Goal: Navigation & Orientation: Find specific page/section

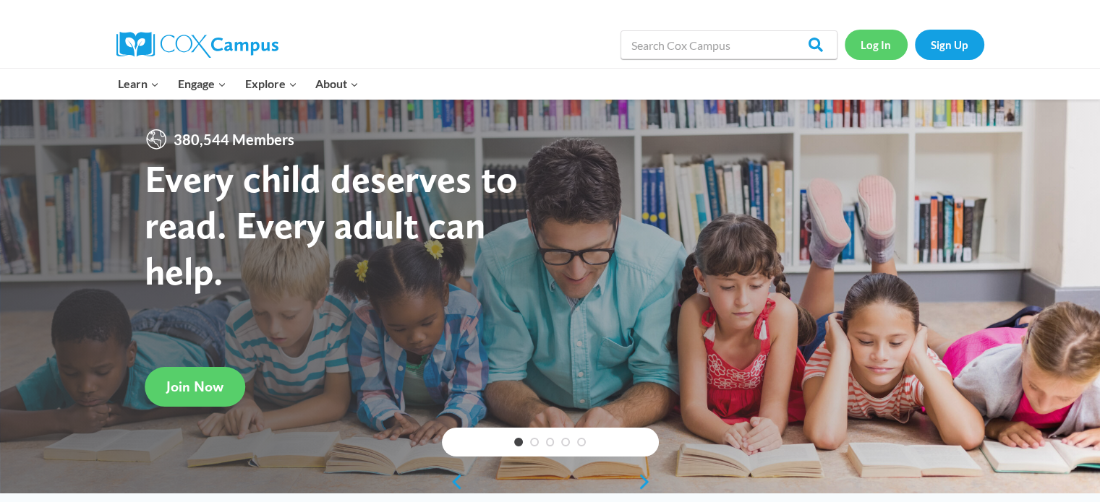
click at [865, 48] on link "Log In" at bounding box center [875, 45] width 63 height 30
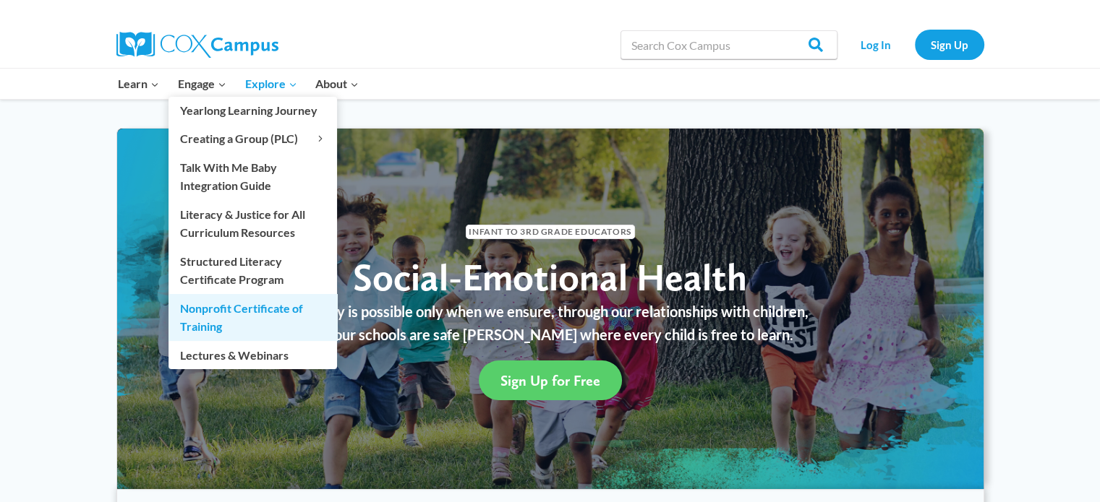
click at [234, 311] on link "Nonprofit Certificate of Training" at bounding box center [252, 317] width 168 height 46
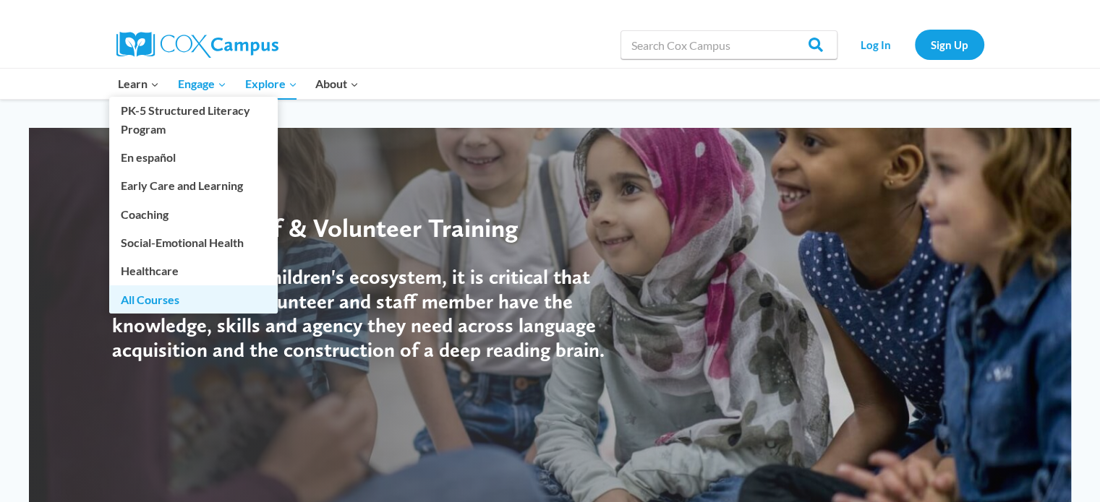
click at [161, 288] on link "All Courses" at bounding box center [193, 299] width 168 height 27
